Goal: Task Accomplishment & Management: Use online tool/utility

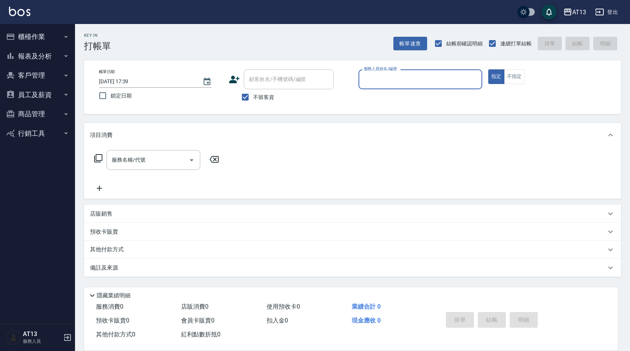
click at [299, 78] on input "服務人員姓名/編號" at bounding box center [420, 79] width 117 height 13
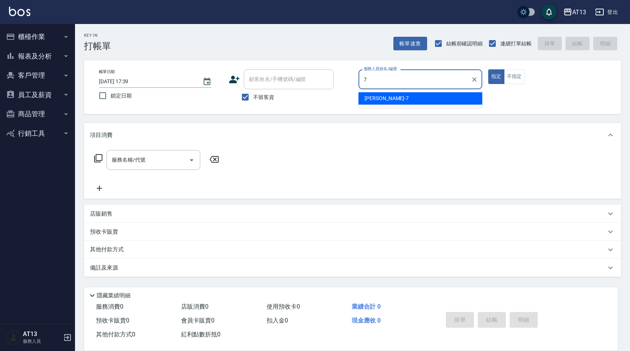
type input "7"
type button "true"
type input "呂佳容-7"
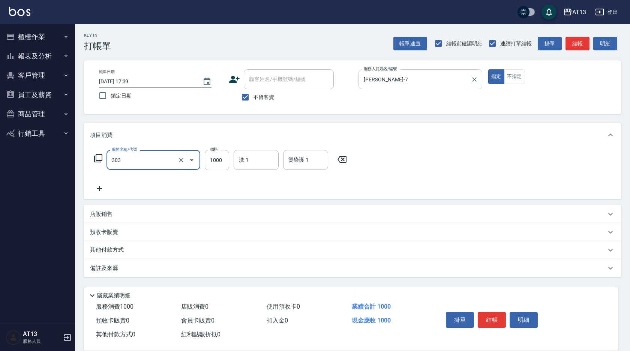
type input "憑券離子燙.冷燙600-1198(303)"
type input "700"
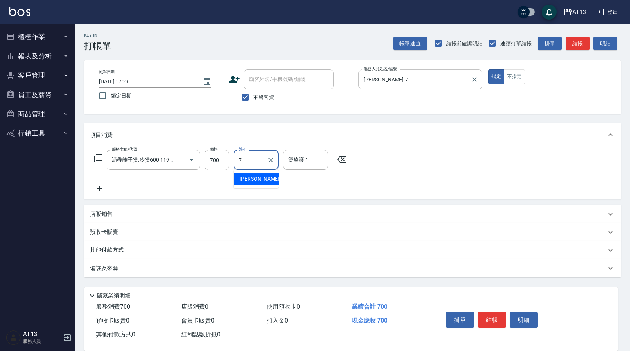
type input "呂佳容-7"
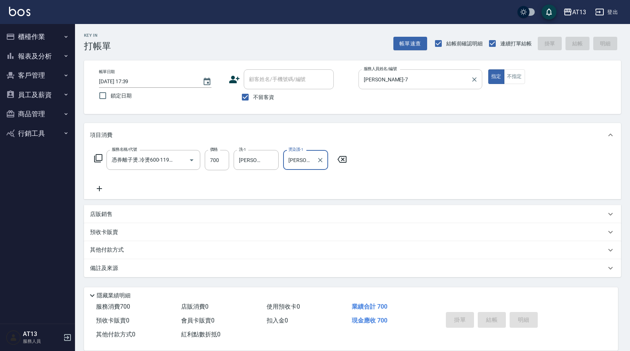
type input "2025/09/18 17:41"
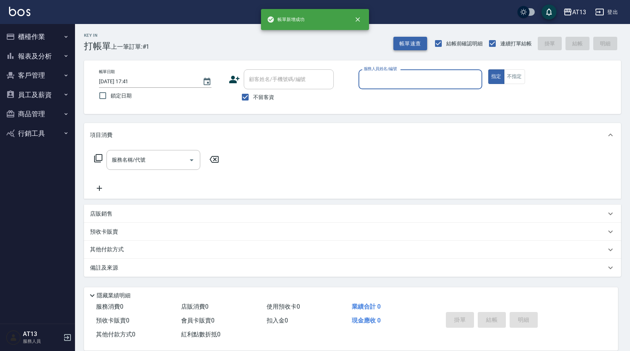
click at [299, 47] on button "帳單速查" at bounding box center [410, 44] width 34 height 14
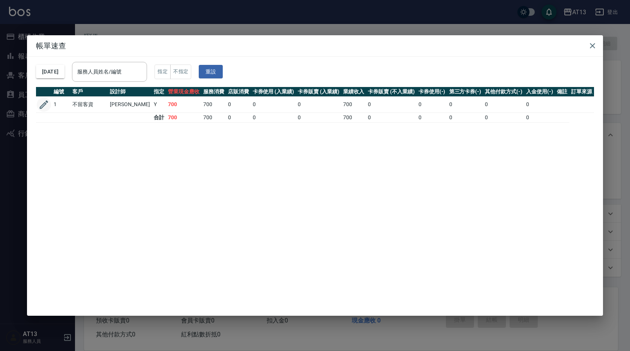
click at [48, 108] on icon "button" at bounding box center [43, 104] width 11 height 11
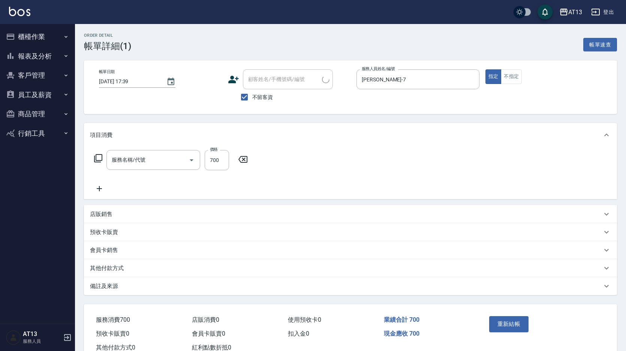
type input "2025/09/18 17:39"
checkbox input "true"
type input "呂佳容-7"
type input "憑券離子燙.冷燙600-1198(303)"
click at [222, 161] on input "700" at bounding box center [217, 160] width 24 height 20
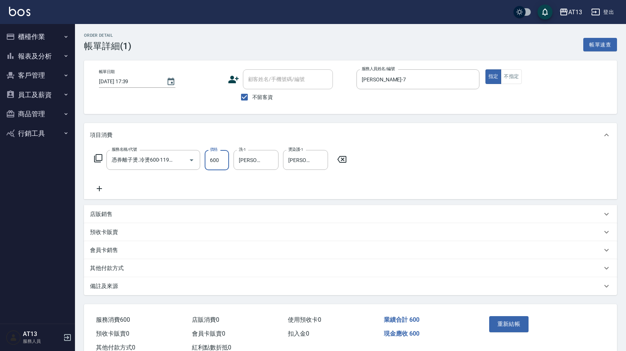
type input "600"
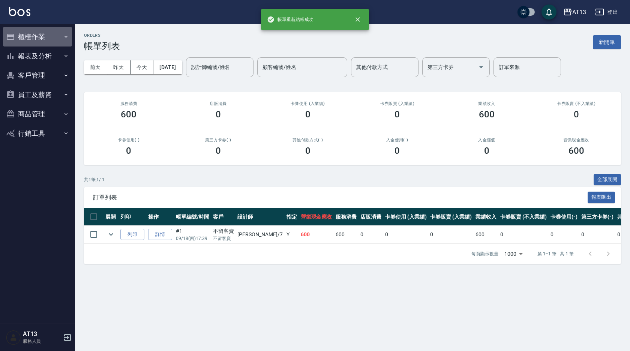
click at [31, 27] on button "櫃檯作業" at bounding box center [37, 36] width 69 height 19
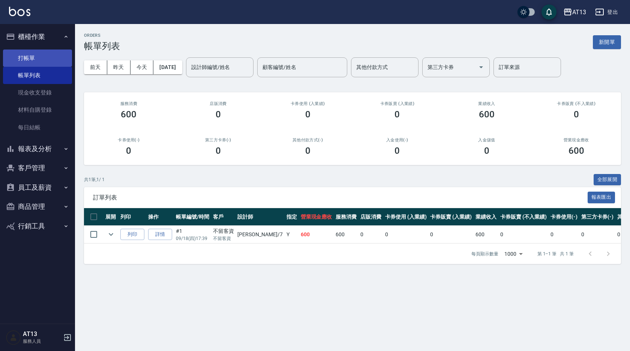
click at [42, 52] on link "打帳單" at bounding box center [37, 57] width 69 height 17
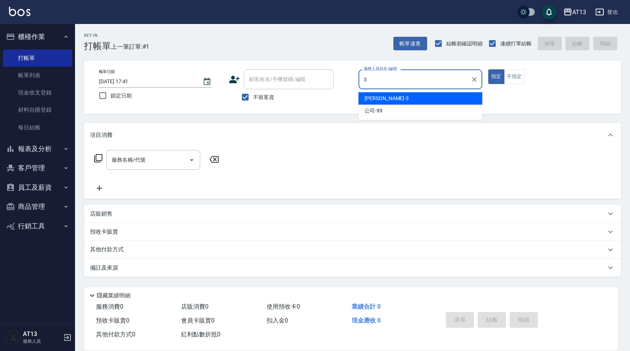
type input "敏玹-3"
type button "true"
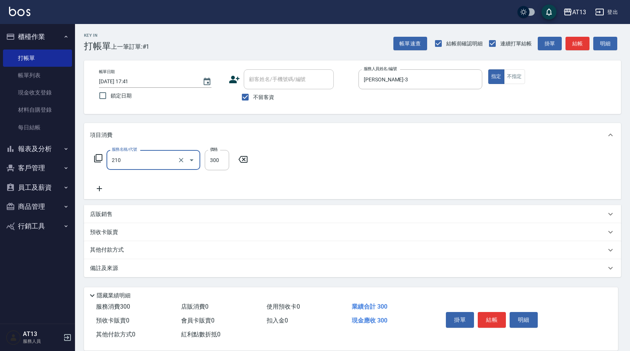
type input "歐娜洗髮精(210)"
type input "300"
type input "妤宸-29"
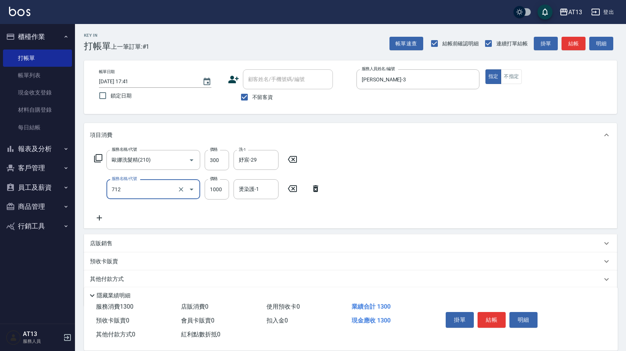
type input "伊蘭洋甘菊1000(712)"
type input "700"
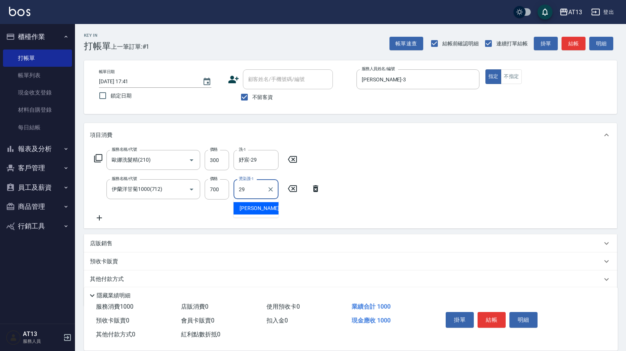
type input "妤宸-29"
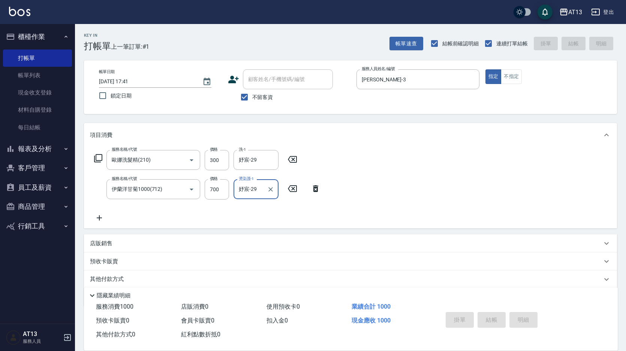
type input "2025/09/18 17:42"
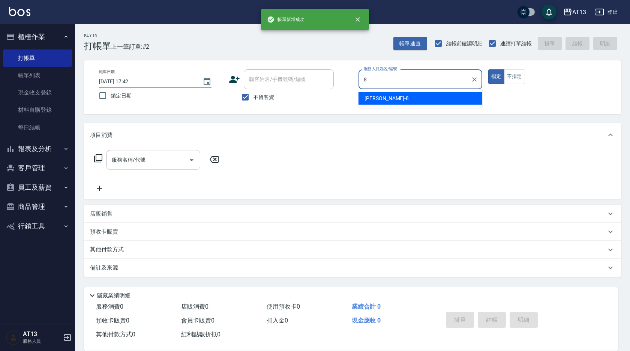
type input "Jerry-8"
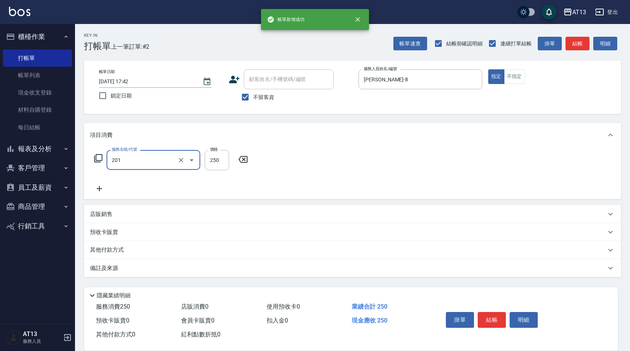
type input "洗髮(201)"
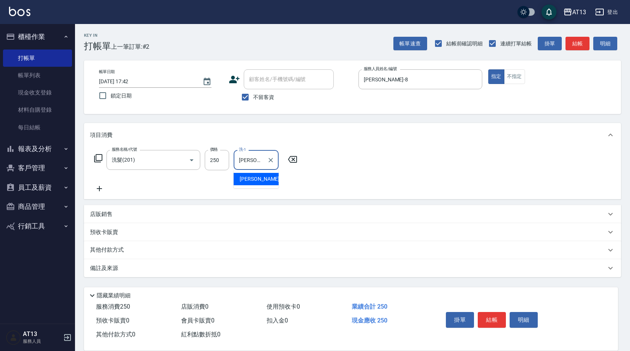
type input "Jerry-8"
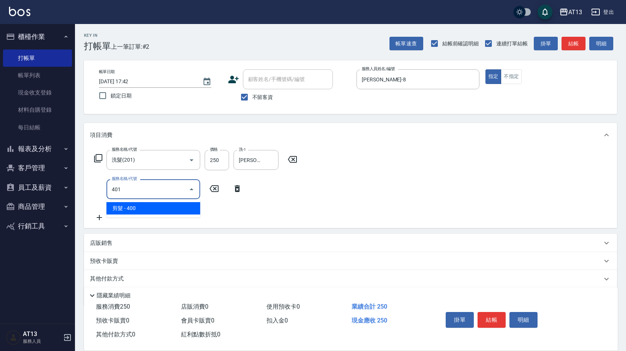
type input "剪髮(401)"
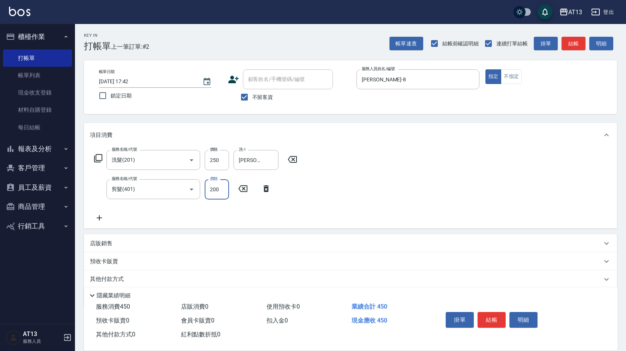
type input "200"
click at [299, 71] on button "不指定" at bounding box center [511, 76] width 21 height 15
type button "false"
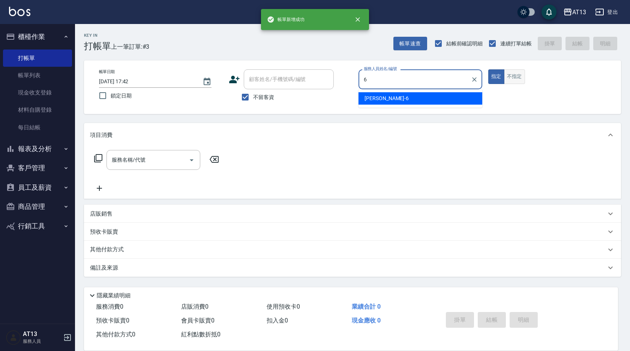
type input "亭妤-6"
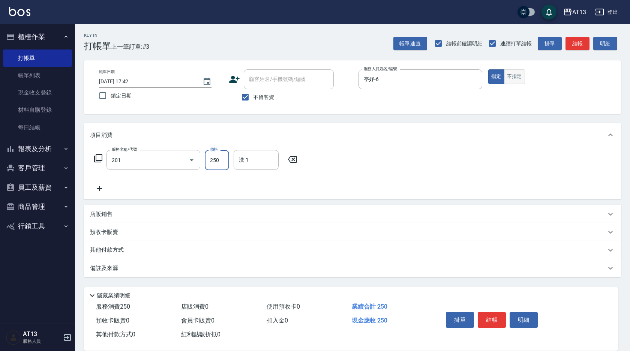
type input "洗髮(201)"
type input "葉采臻-24"
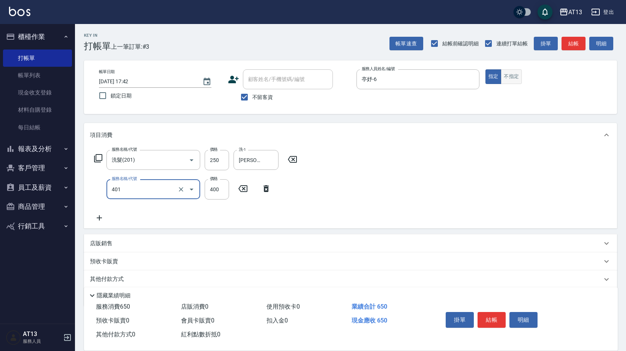
type input "剪髮(401)"
type input "350"
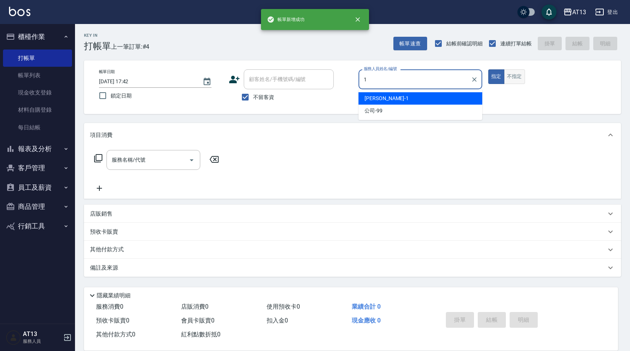
type input "鈞茹-1"
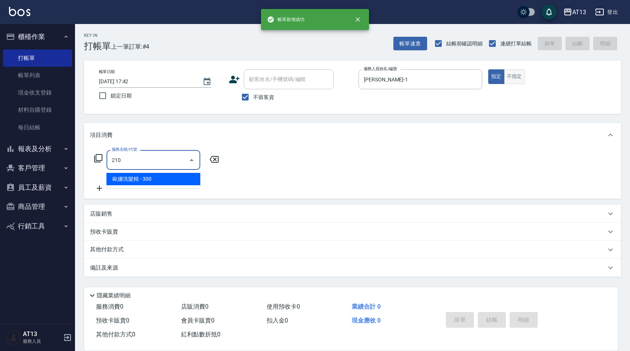
type input "歐娜洗髮精(210)"
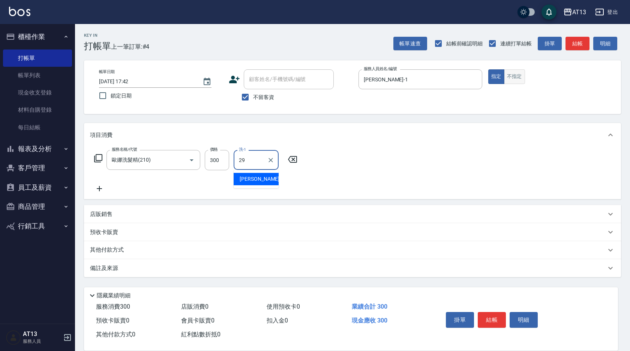
type input "妤宸-29"
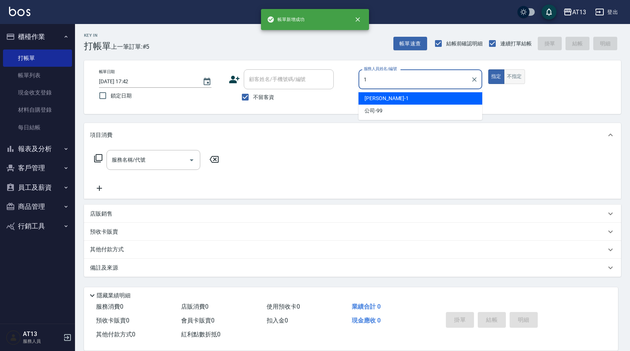
type input "鈞茹-1"
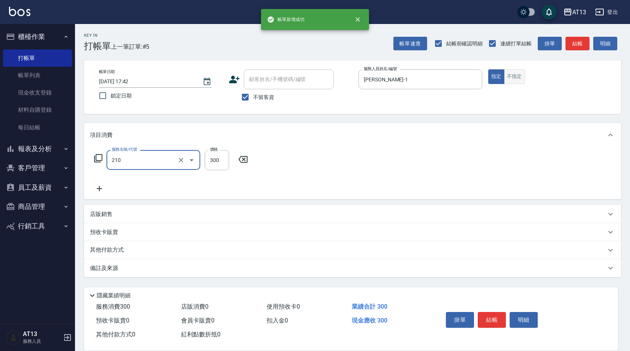
type input "歐娜洗髮精(210)"
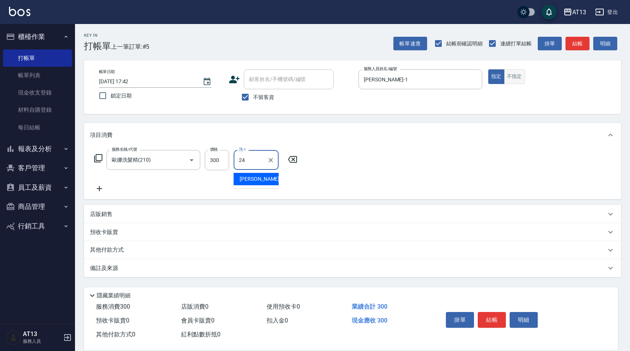
type input "葉采臻-24"
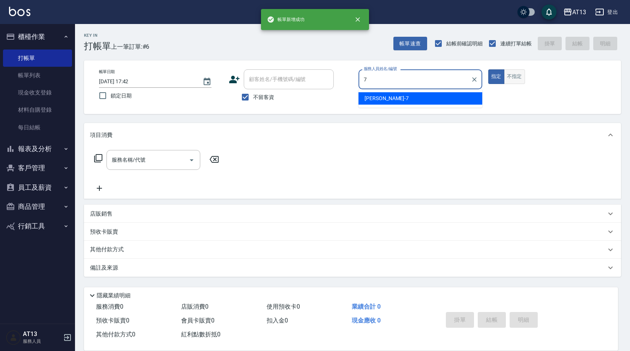
type input "呂佳容-7"
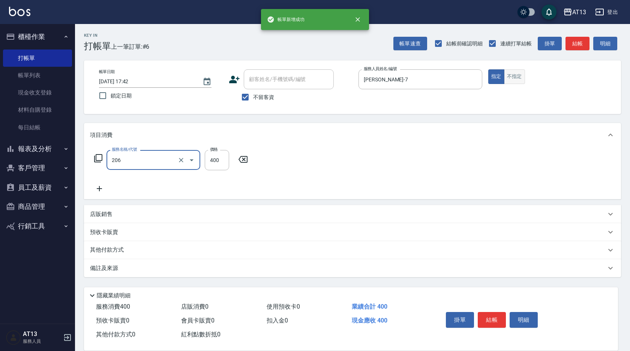
type input "健康洗(206)"
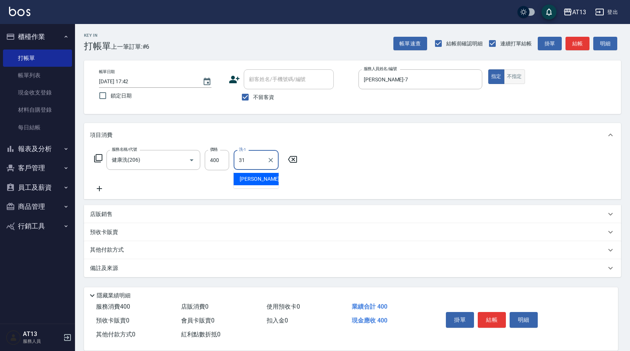
type input "李垣潔-31"
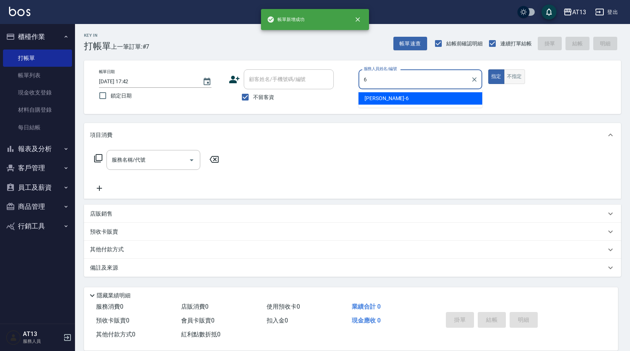
type input "亭妤-6"
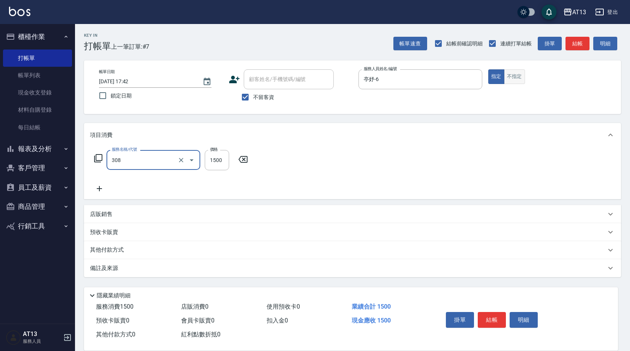
type input "效能離子燙1500(308)"
type input "1299"
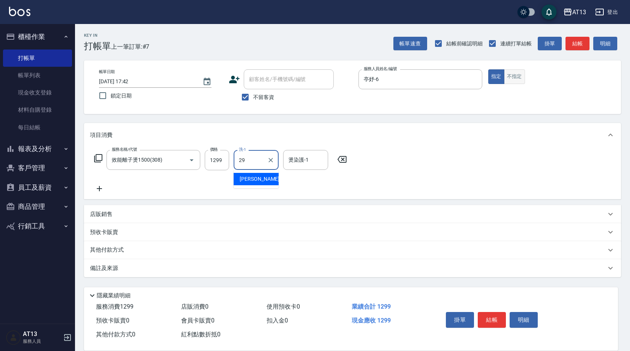
type input "妤宸-29"
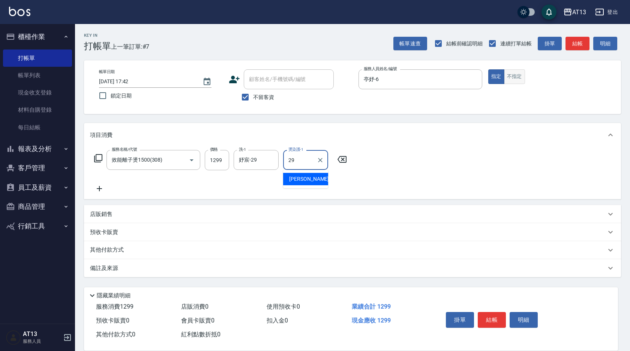
type input "妤宸-29"
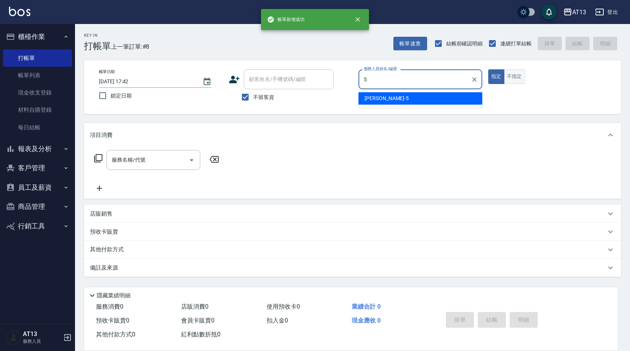
type input "陳紓晴-5"
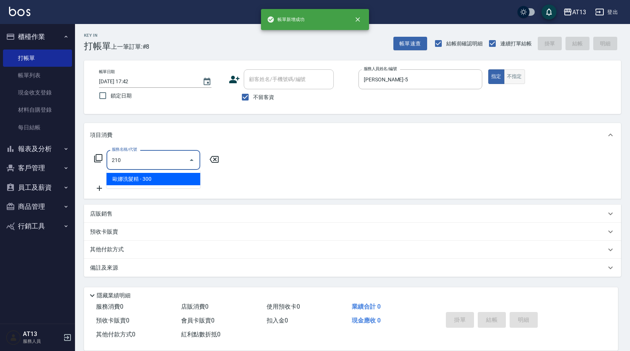
type input "歐娜洗髮精(210)"
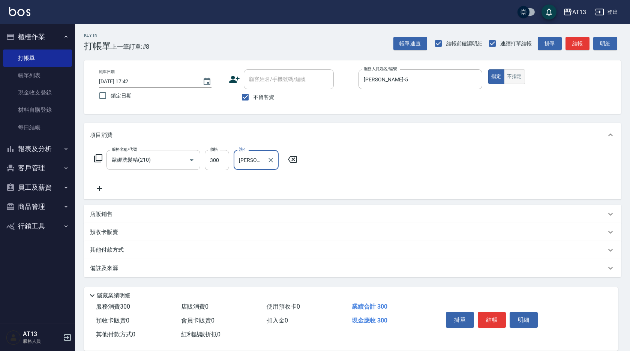
type input "陳紓晴-5"
click at [299, 70] on button "不指定" at bounding box center [514, 76] width 21 height 15
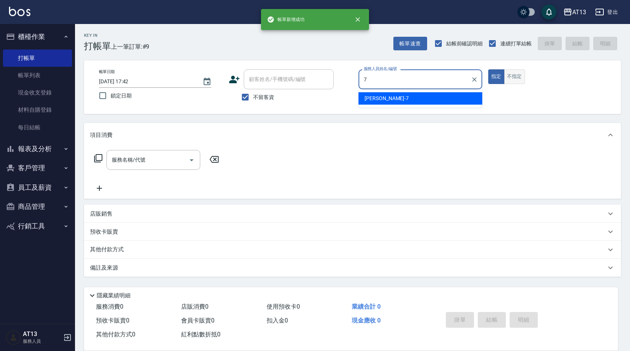
type input "呂佳容-7"
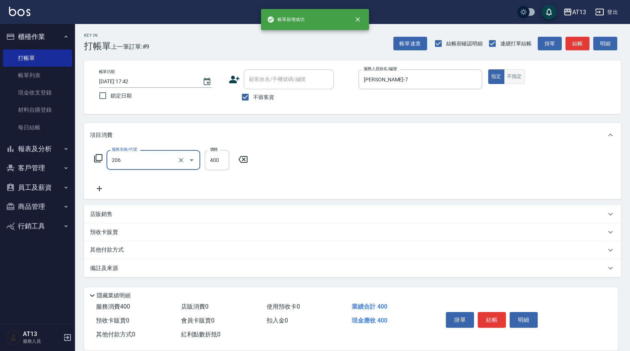
type input "健康洗(206)"
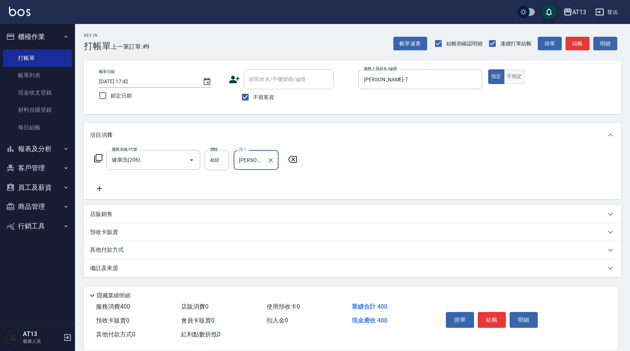
type input "葉采臻-24"
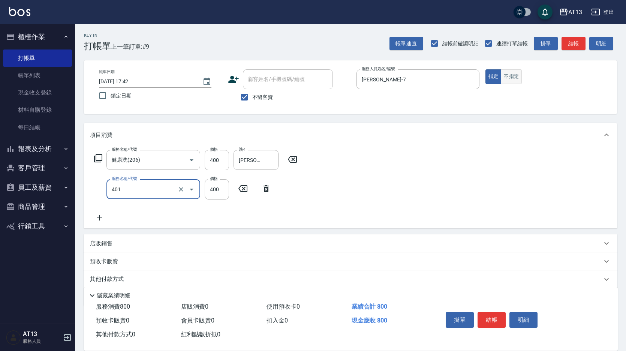
type input "剪髮(401)"
type input "300"
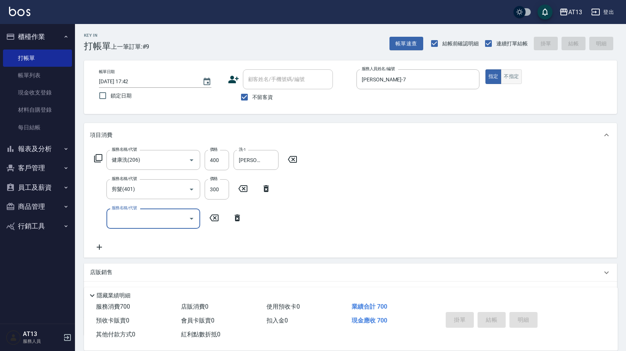
type input "2025/09/18 17:43"
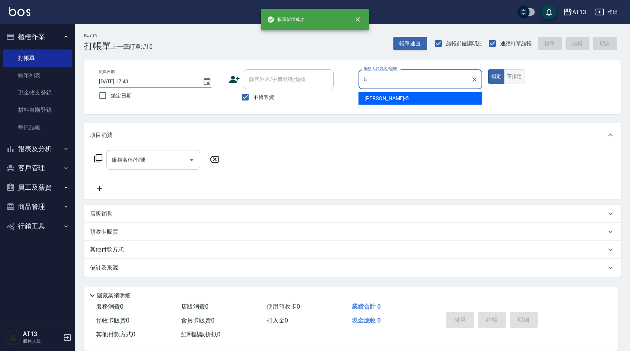
type input "陳紓晴-5"
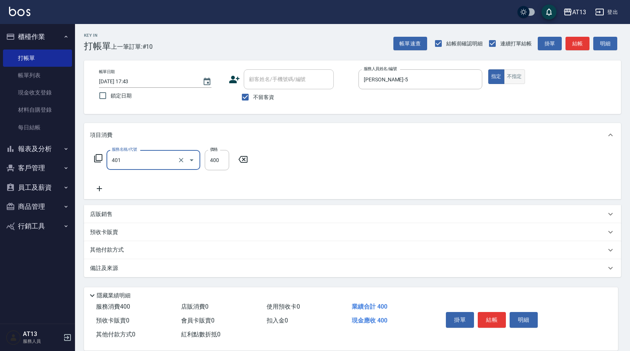
type input "剪髮(401)"
type input "150"
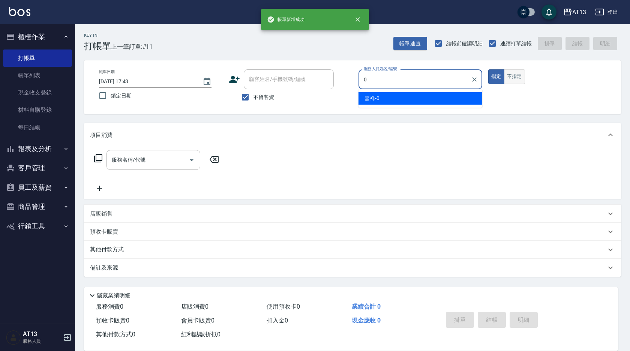
type input "嘉祥-0"
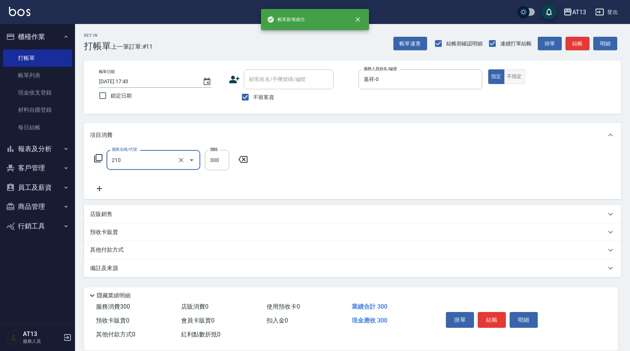
type input "歐娜洗髮精(210)"
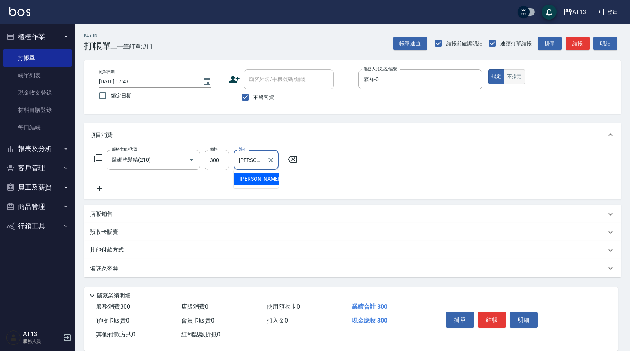
type input "葉采臻-24"
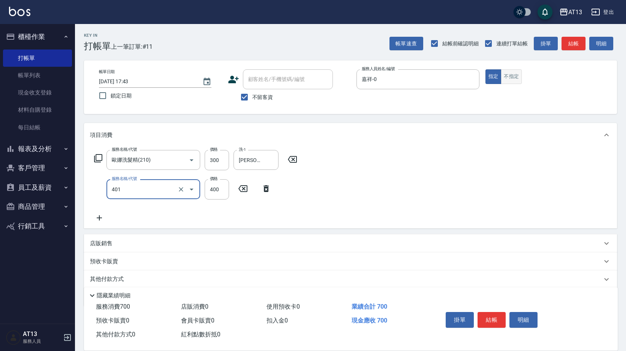
type input "剪髮(401)"
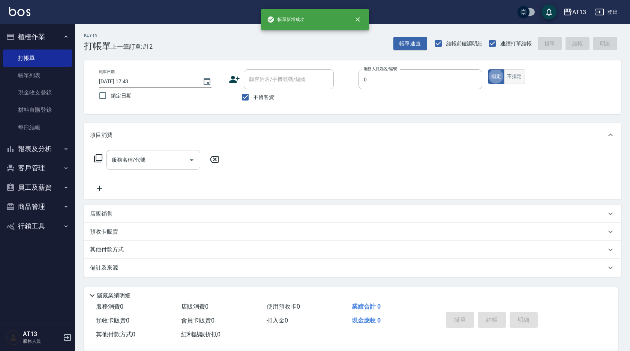
type input "嘉祥-0"
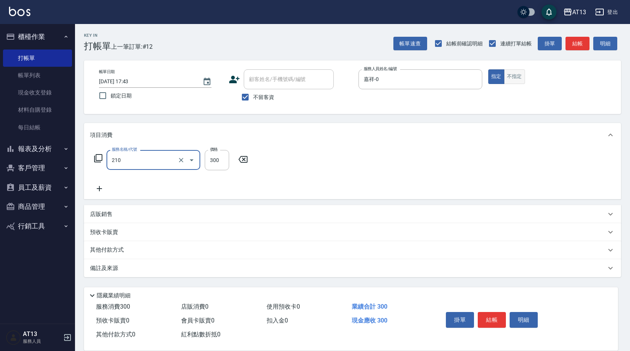
type input "歐娜洗髮精(210)"
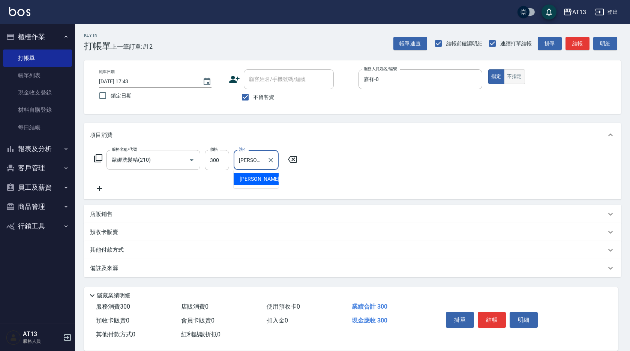
type input "李垣潔-31"
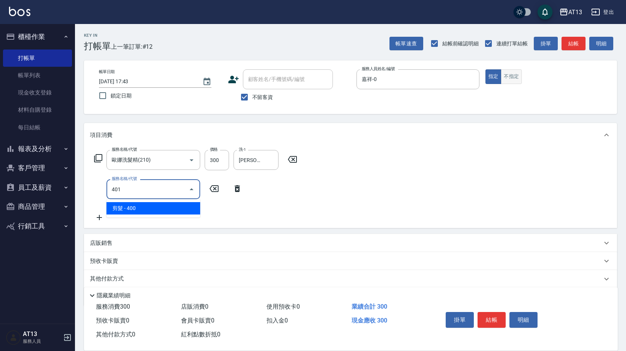
type input "剪髮(401)"
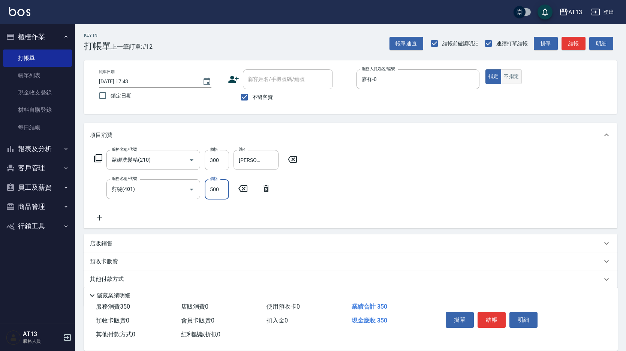
type input "500"
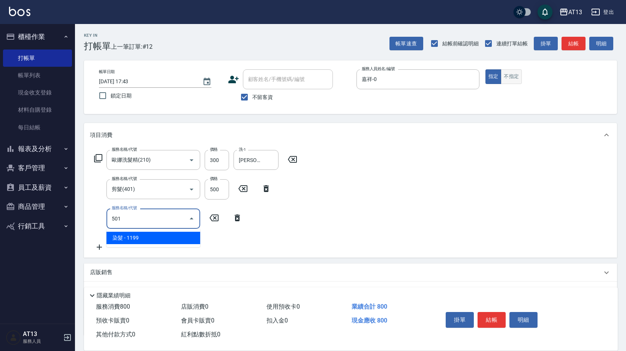
type input "染髮(501)"
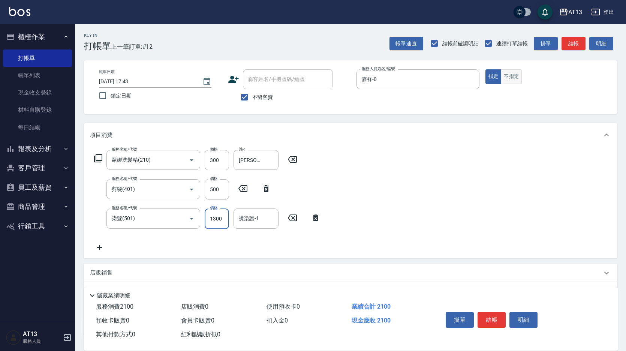
type input "1300"
type input "李垣潔-31"
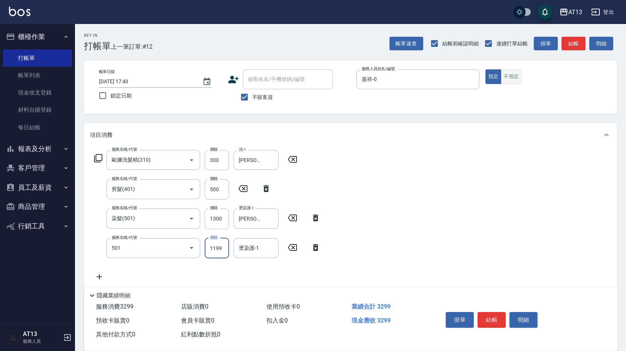
type input "染髮(501)"
type input "1200"
type input "李垣潔-31"
click at [218, 223] on input "1300" at bounding box center [217, 218] width 24 height 20
click at [219, 218] on input "1300" at bounding box center [217, 218] width 24 height 20
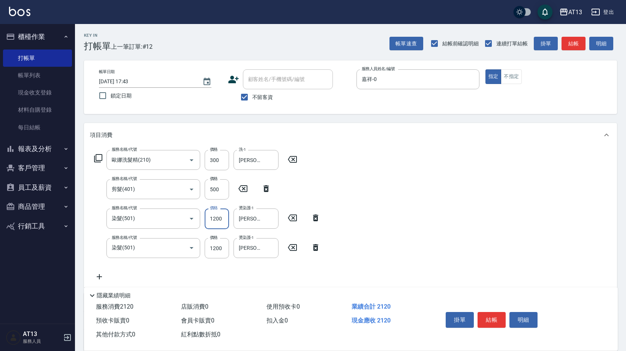
type input "1200"
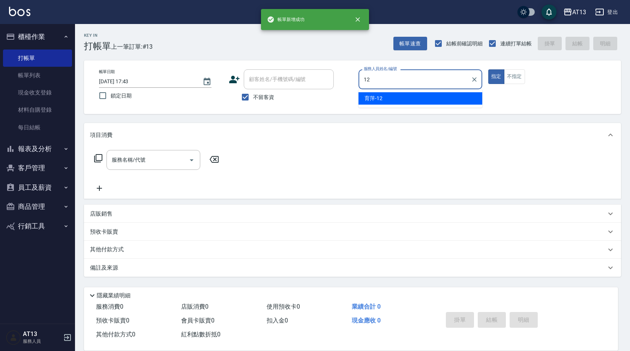
type input "育萍-12"
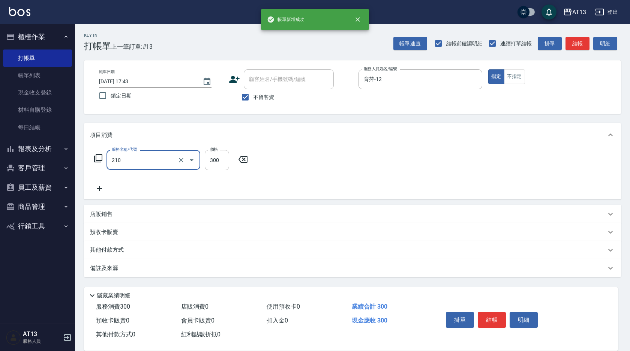
type input "歐娜洗髮精(210)"
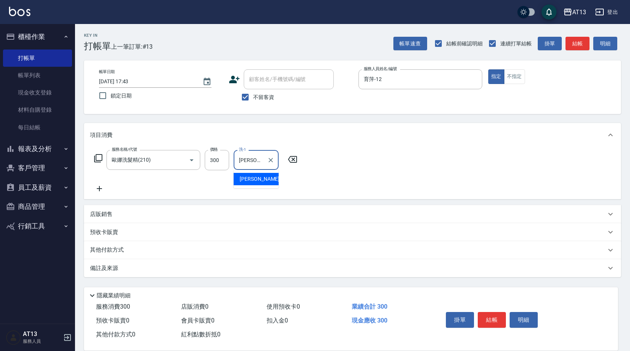
type input "李垣潔-31"
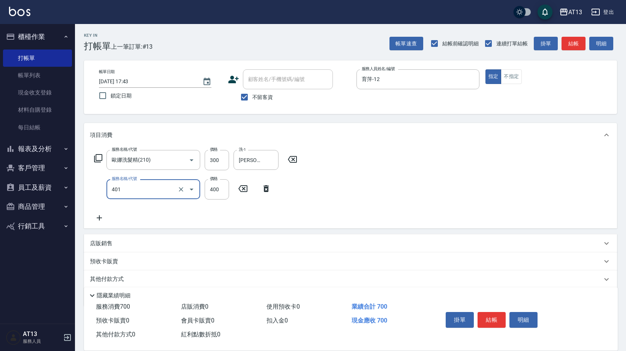
type input "剪髮(401)"
type input "500"
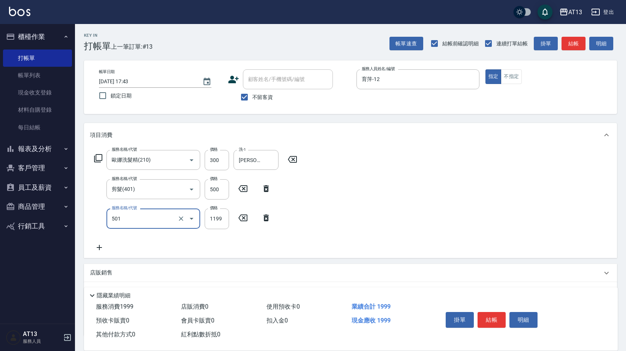
type input "染髮(501)"
type input "1700"
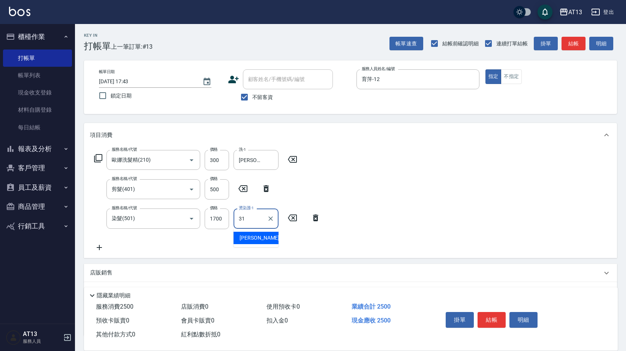
type input "李垣潔-31"
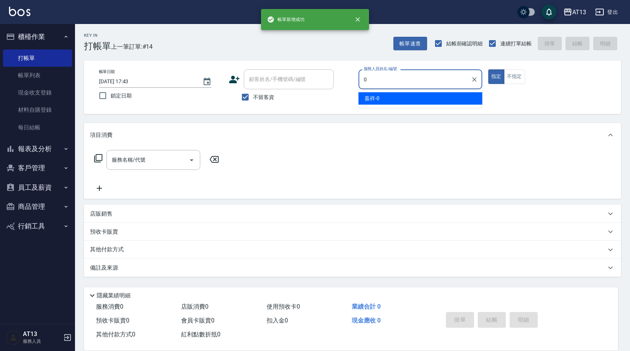
type input "嘉祥-0"
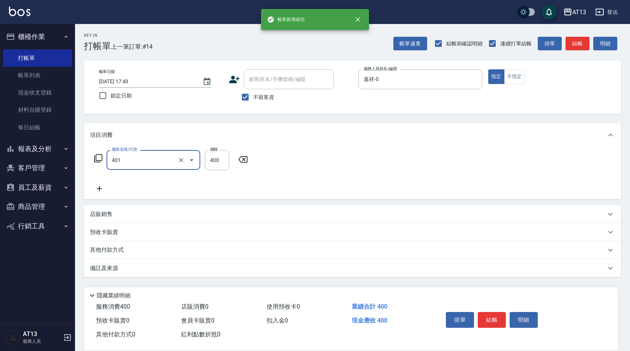
type input "剪髮(401)"
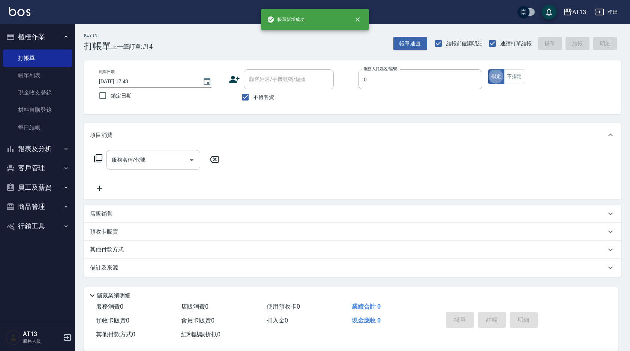
type input "嘉祥-0"
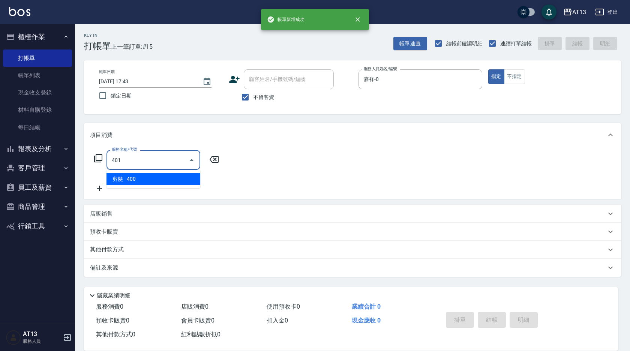
type input "剪髮(401)"
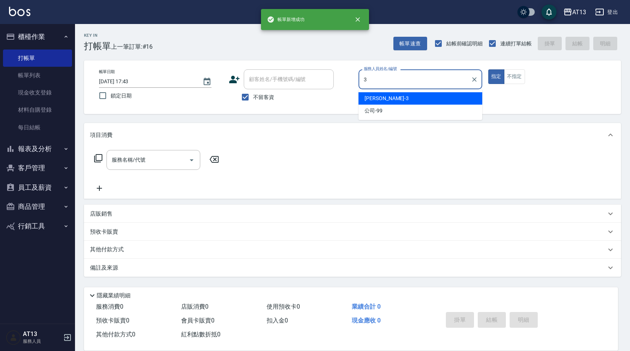
type input "敏玹-3"
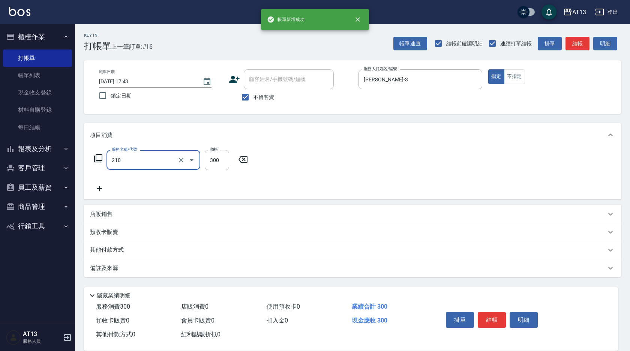
type input "歐娜洗髮精(210)"
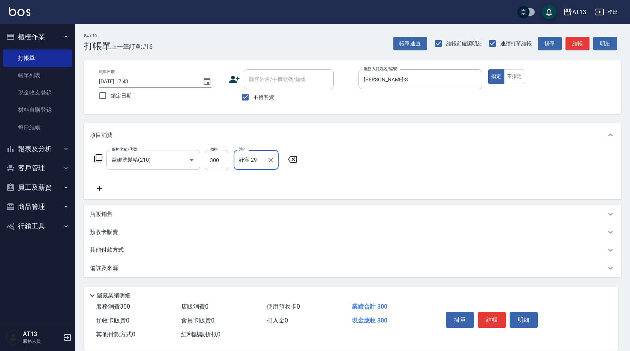
type input "妤宸-29"
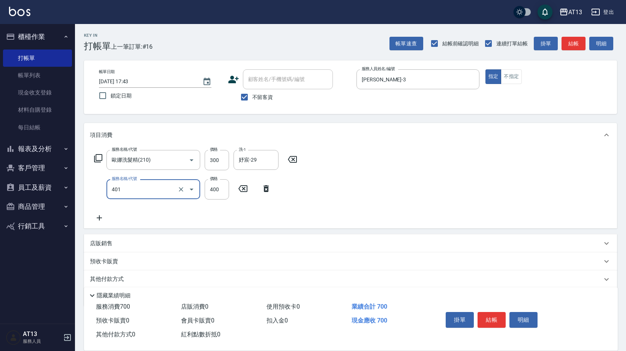
type input "剪髮(401)"
type input "350"
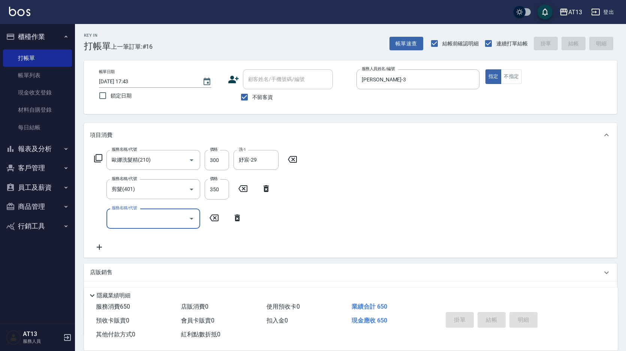
type input "2025/09/18 17:44"
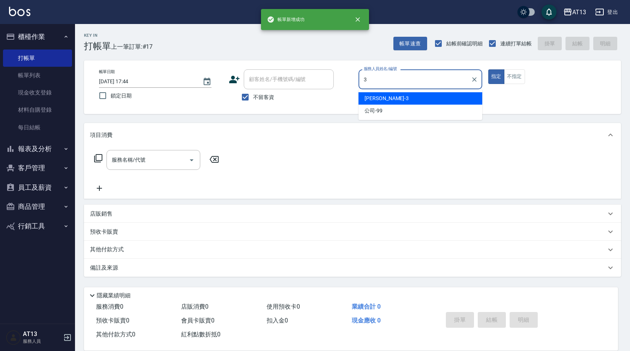
type input "敏玹-3"
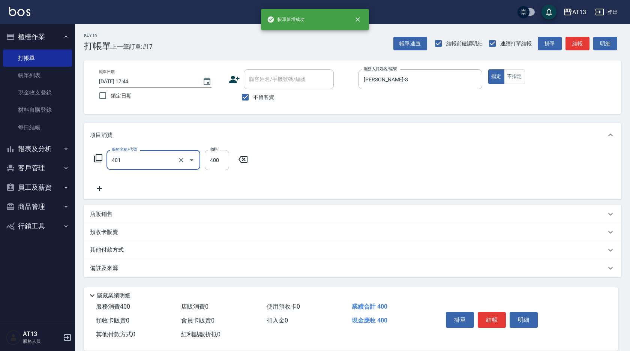
type input "剪髮(401)"
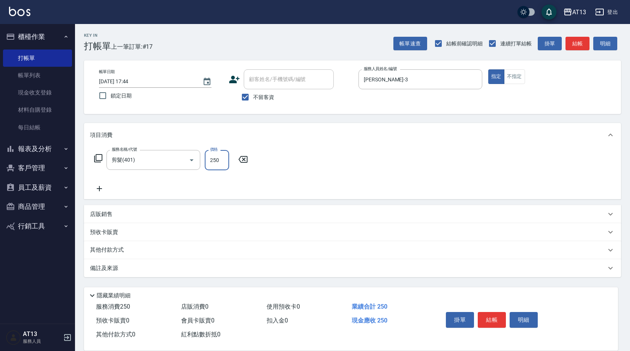
type input "250"
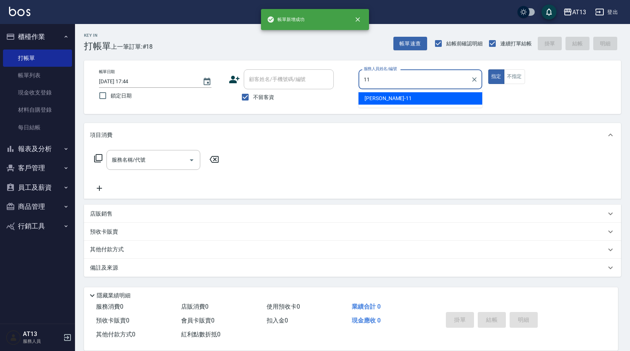
type input "蔡萓秦-11"
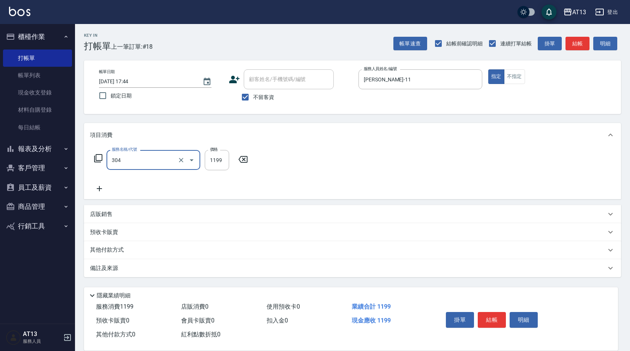
type input "離子燙(特價)(304)"
type input "1200"
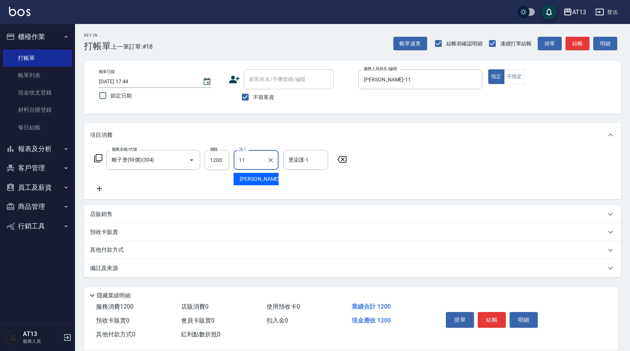
type input "蔡萓秦-11"
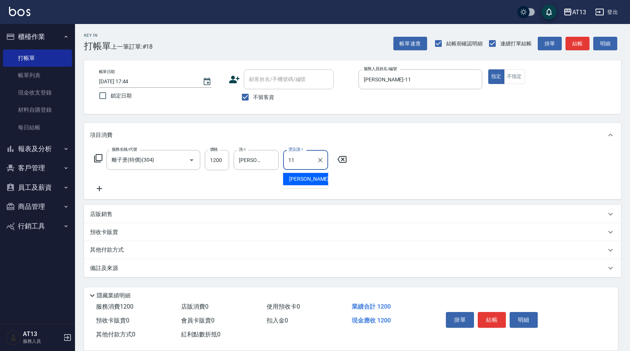
type input "蔡萓秦-11"
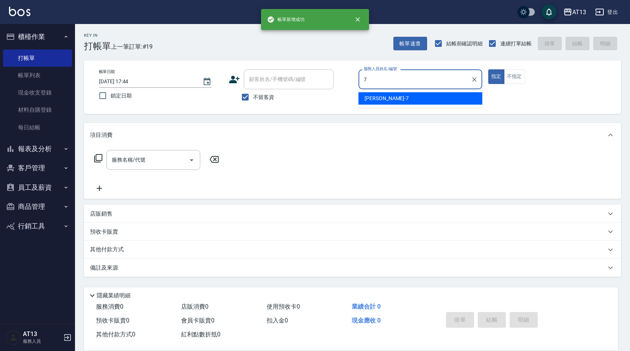
type input "呂佳容-7"
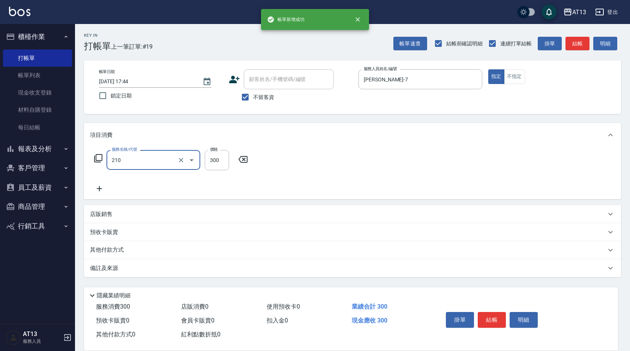
type input "歐娜洗髮精(210)"
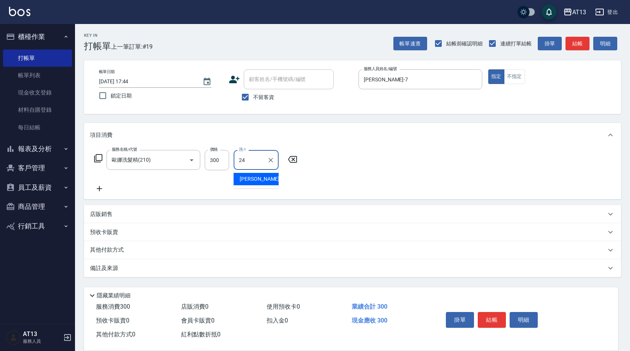
type input "葉采臻-24"
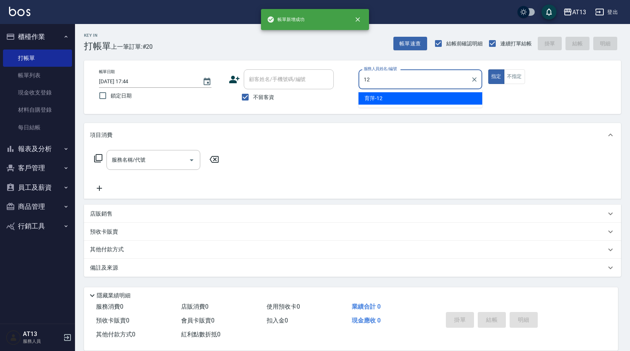
type input "育萍-12"
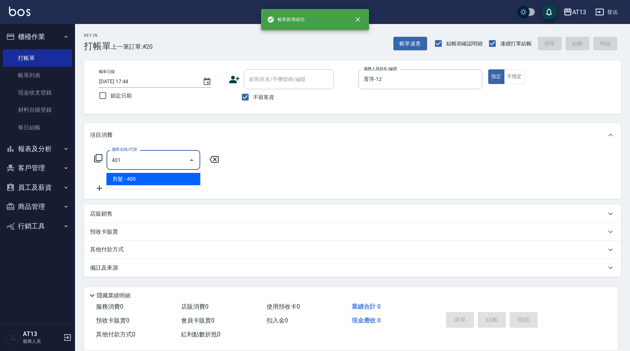
type input "剪髮(401)"
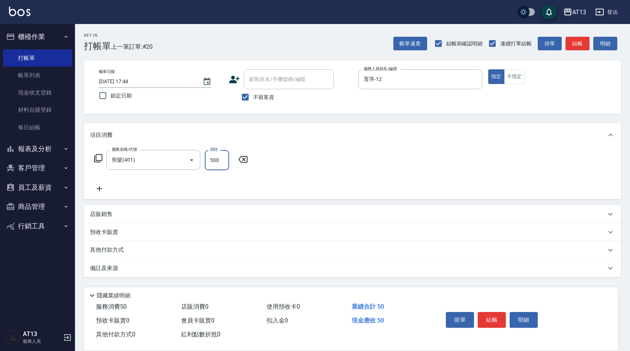
type input "500"
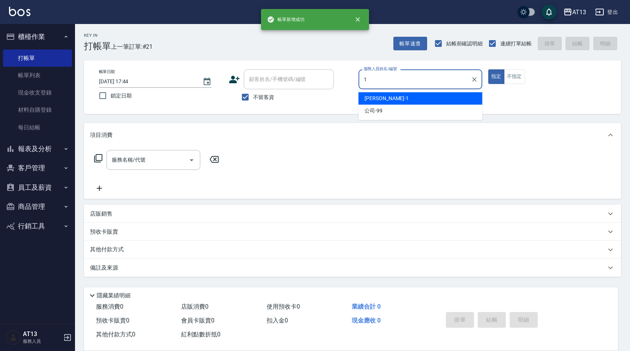
type input "鈞茹-1"
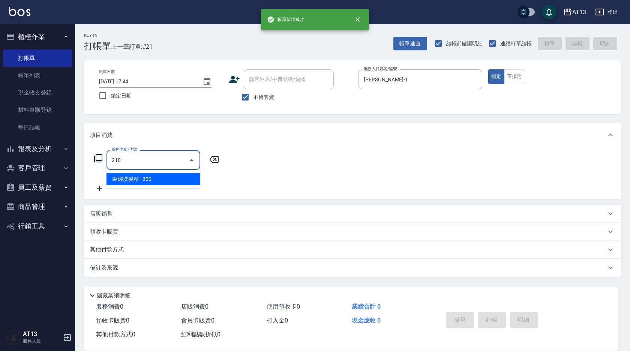
type input "歐娜洗髮精(210)"
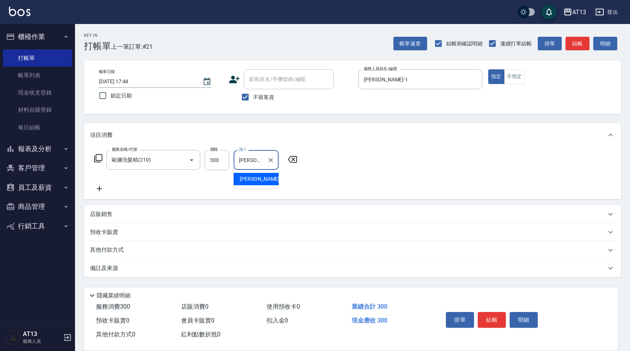
type input "李垣潔-31"
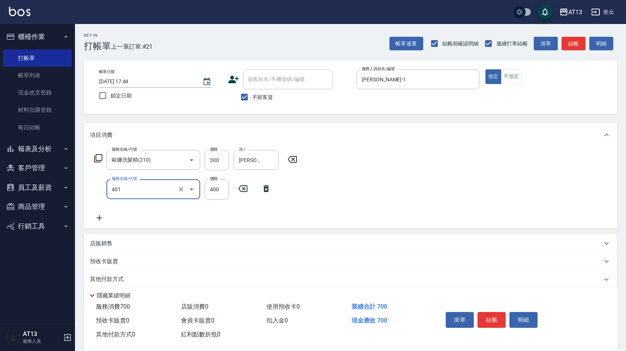
type input "剪髮(401)"
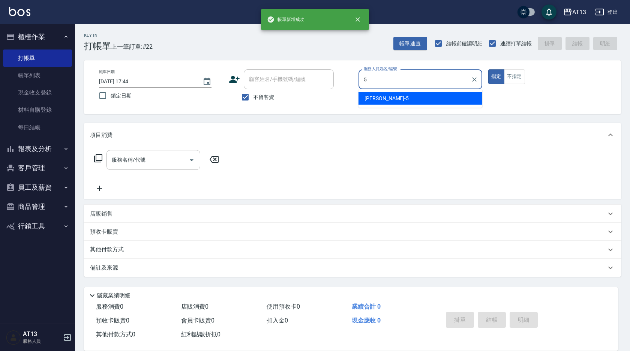
type input "陳紓晴-5"
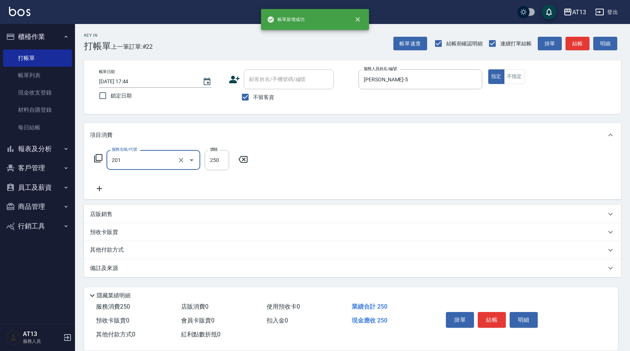
type input "洗髮(201)"
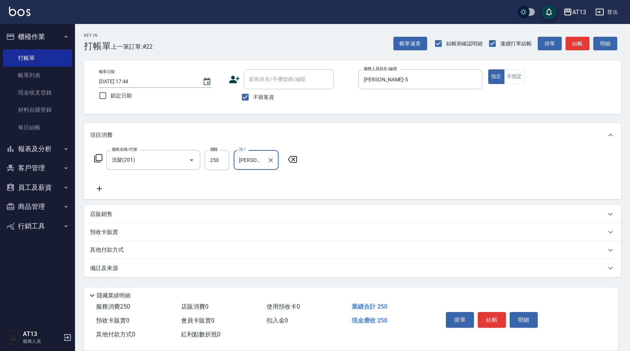
type input "陳紓晴-5"
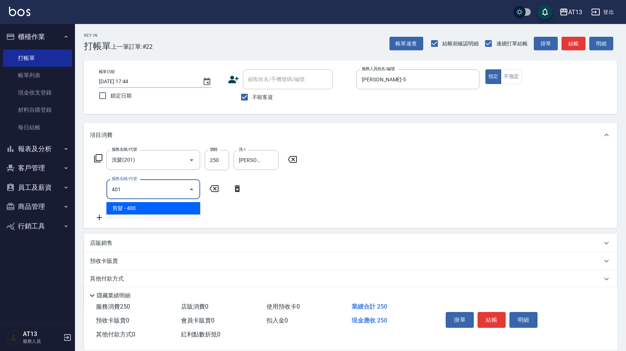
type input "剪髮(401)"
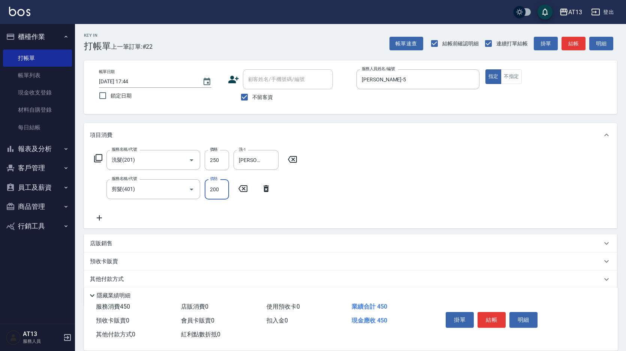
type input "200"
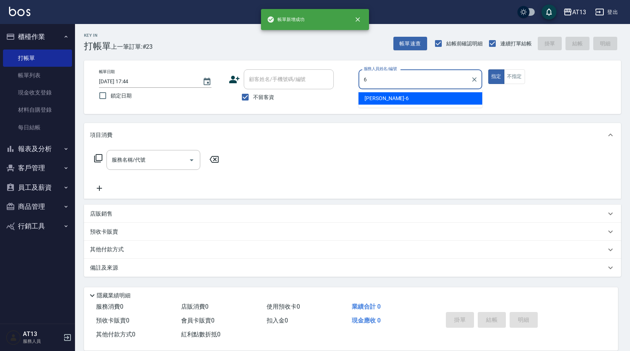
type input "亭妤-6"
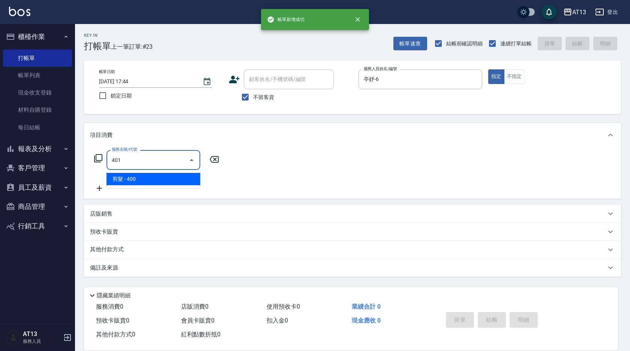
type input "剪髮(401)"
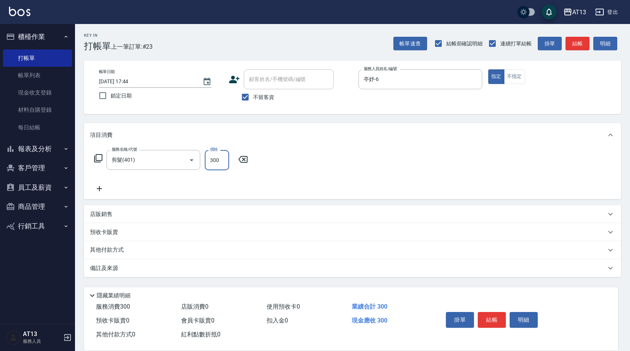
type input "300"
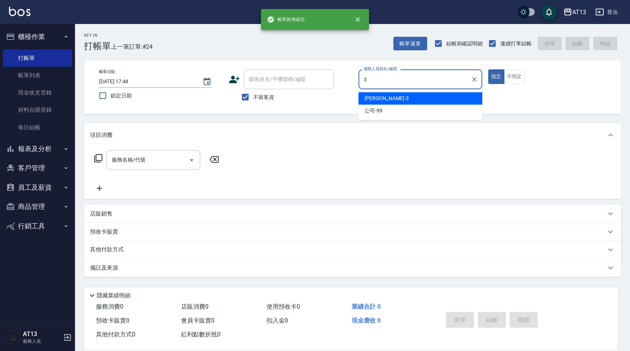
type input "敏玹-3"
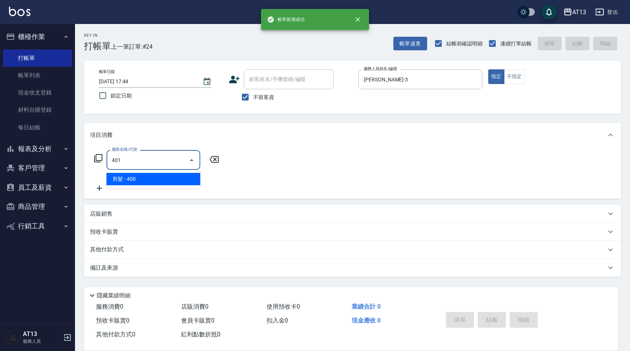
type input "剪髮(401)"
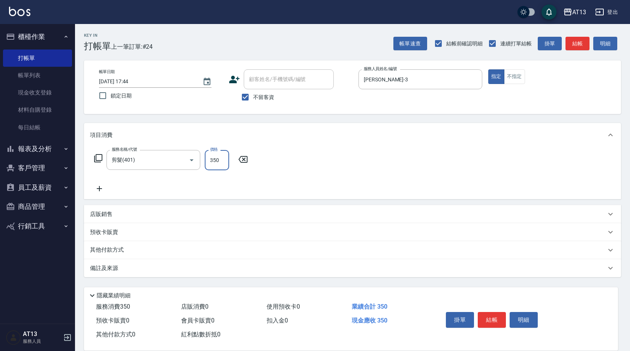
type input "350"
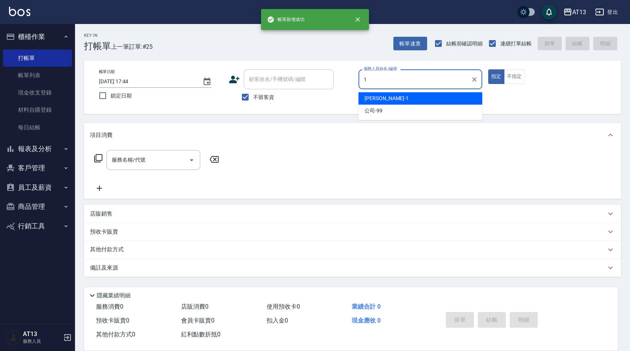
type input "鈞茹-1"
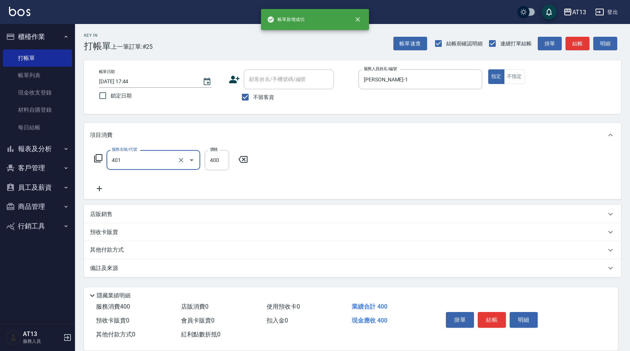
type input "剪髮(401)"
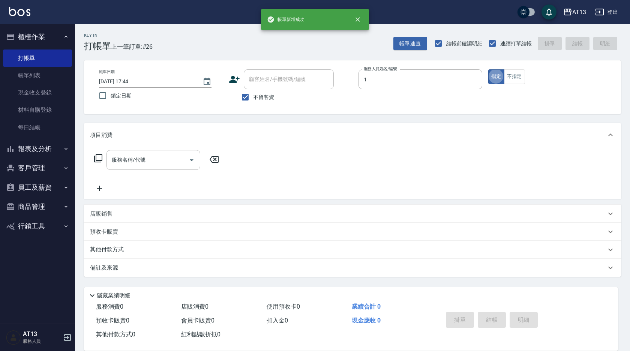
type input "鈞茹-1"
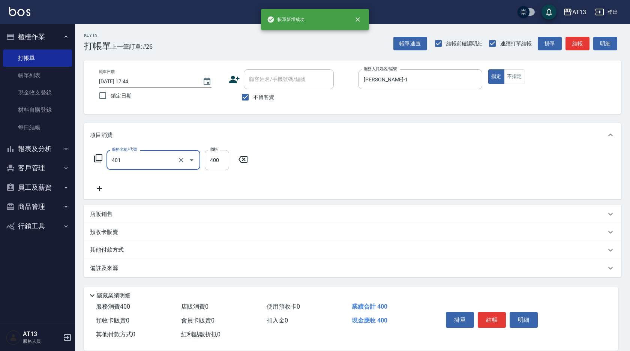
type input "剪髮(401)"
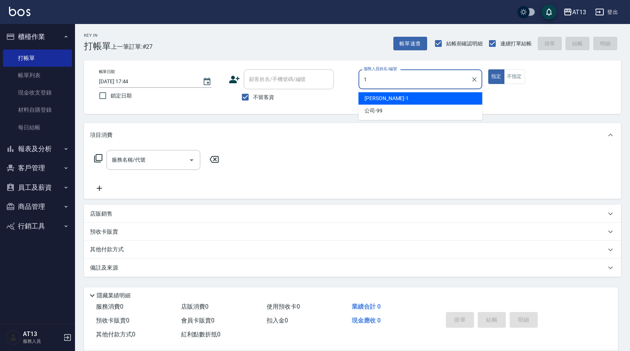
type input "鈞茹-1"
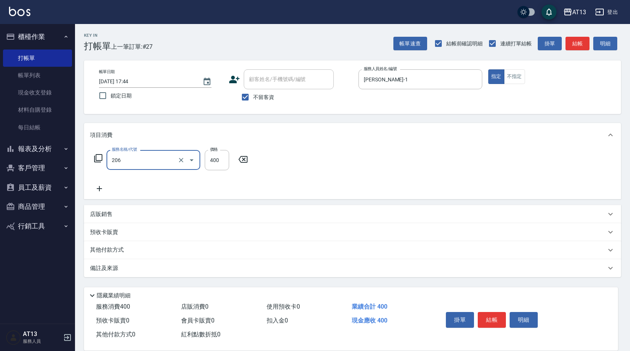
type input "健康洗(206)"
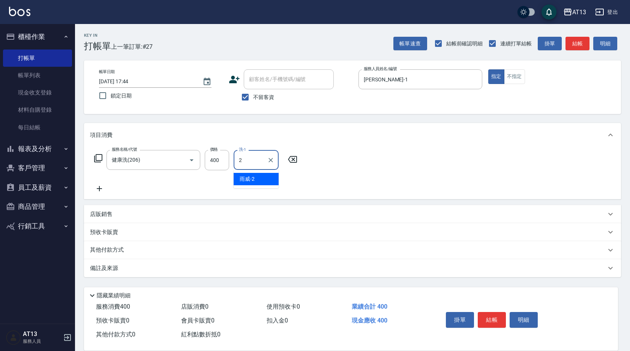
type input "雨威-2"
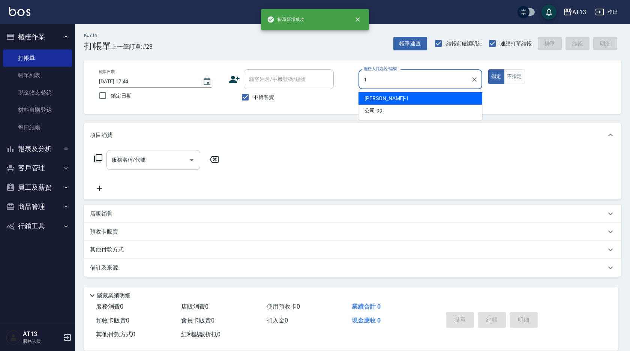
type input "鈞茹-1"
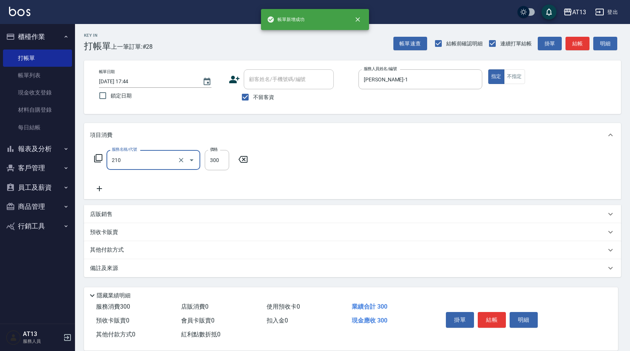
type input "歐娜洗髮精(210)"
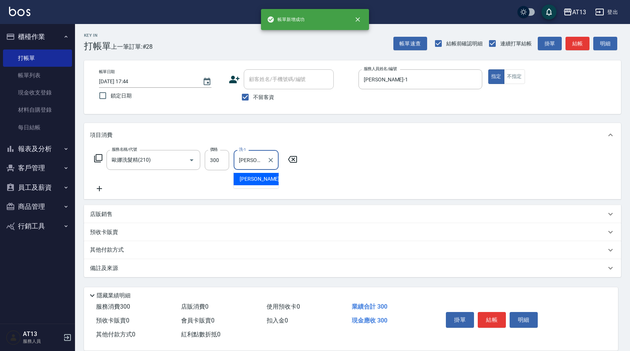
type input "李垣潔-31"
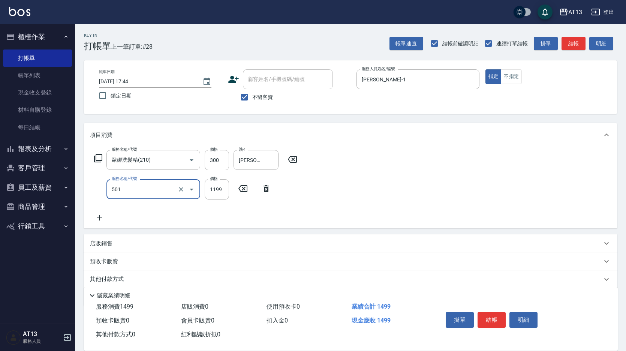
type input "染髮(501)"
type input "2100"
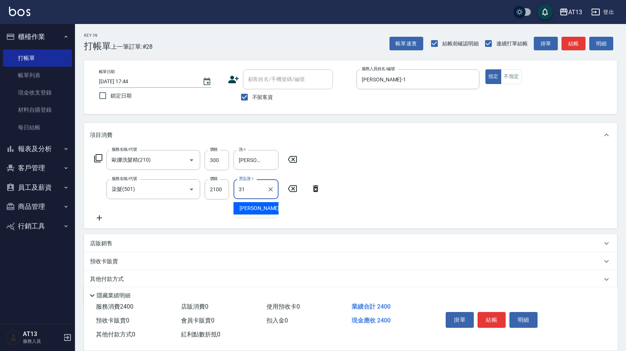
type input "李垣潔-31"
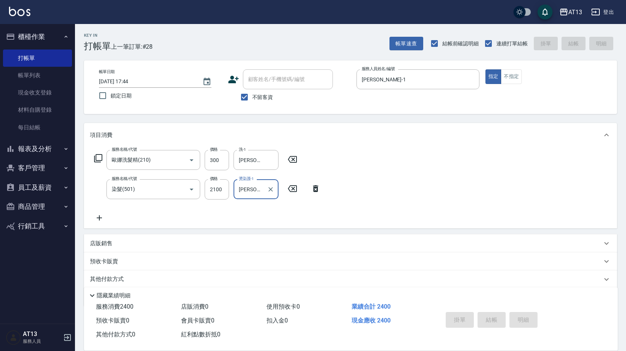
type input "2025/09/18 17:45"
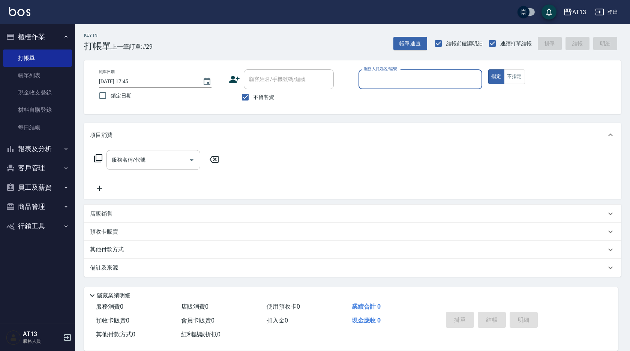
drag, startPoint x: 191, startPoint y: 225, endPoint x: 204, endPoint y: 197, distance: 30.5
click at [191, 223] on div "預收卡販賣" at bounding box center [352, 232] width 537 height 18
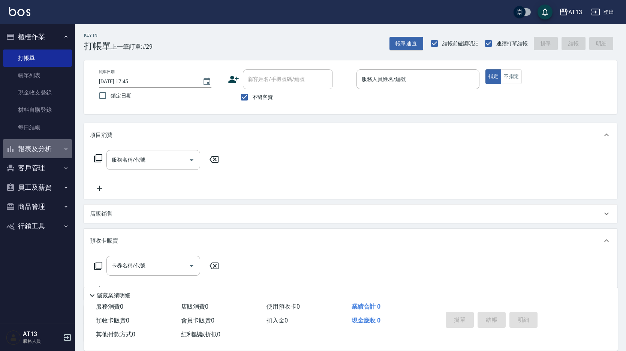
drag, startPoint x: 204, startPoint y: 197, endPoint x: 42, endPoint y: 150, distance: 168.7
click at [42, 150] on button "報表及分析" at bounding box center [37, 148] width 69 height 19
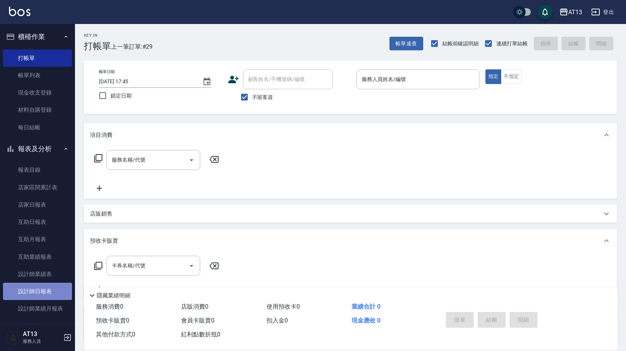
click at [52, 296] on link "設計師日報表" at bounding box center [37, 291] width 69 height 17
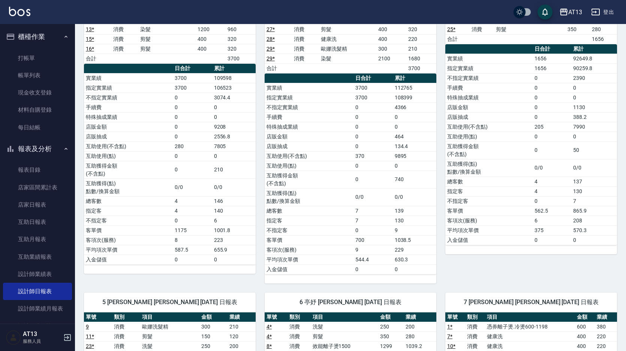
scroll to position [37, 0]
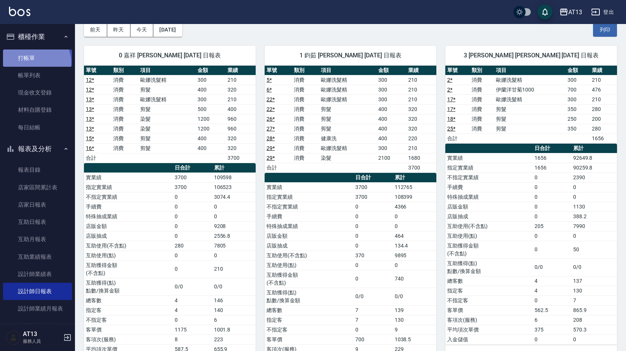
click at [36, 62] on link "打帳單" at bounding box center [37, 57] width 69 height 17
